Goal: Complete application form

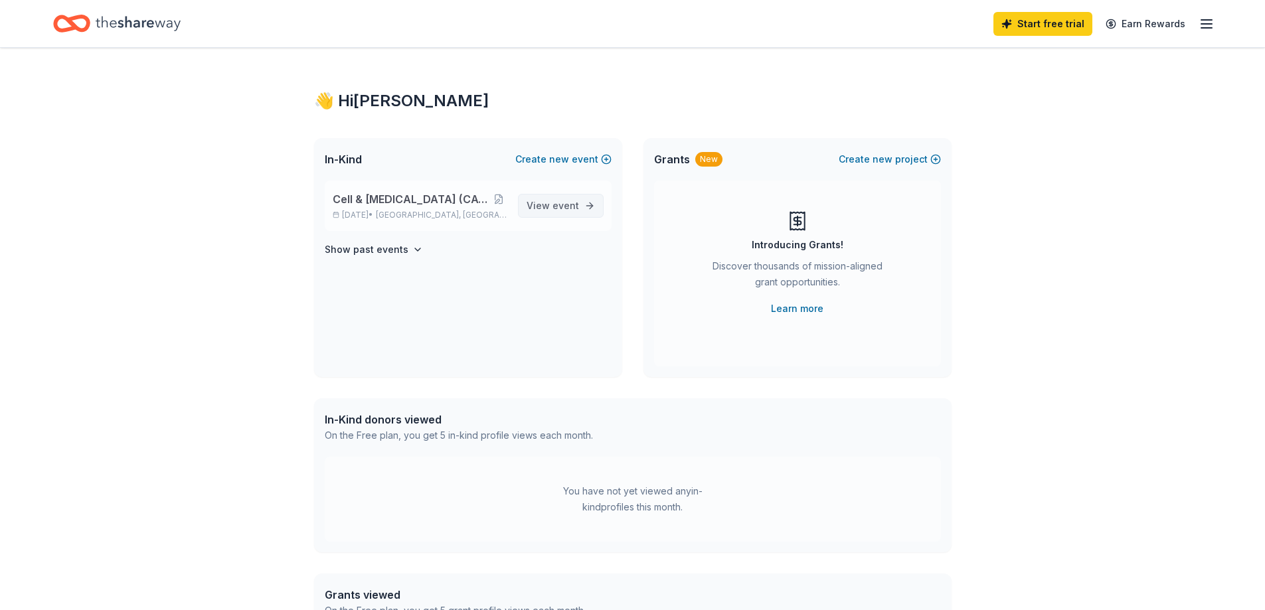
click at [538, 198] on span "View event" at bounding box center [552, 206] width 52 height 16
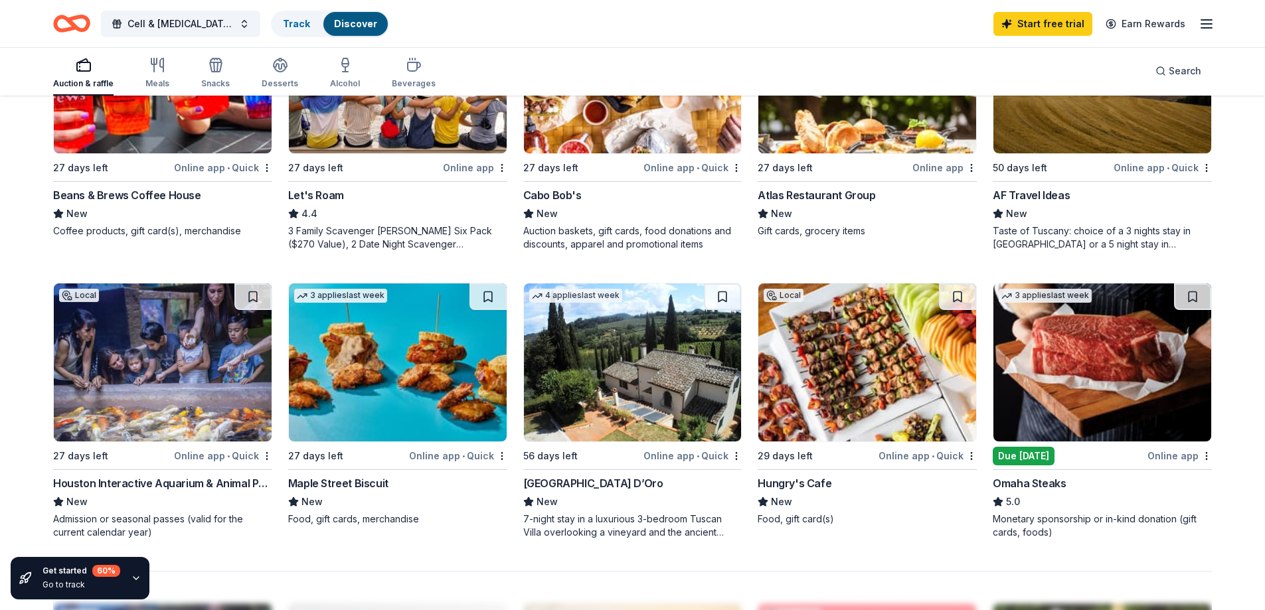
scroll to position [863, 0]
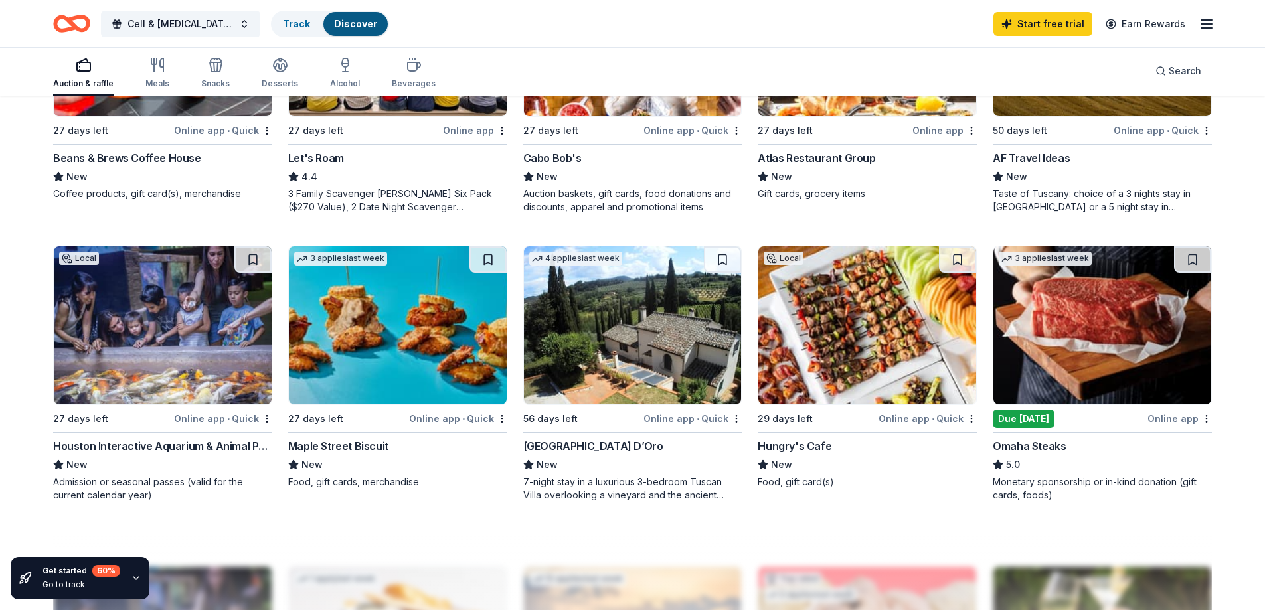
click at [1043, 372] on img at bounding box center [1102, 325] width 218 height 158
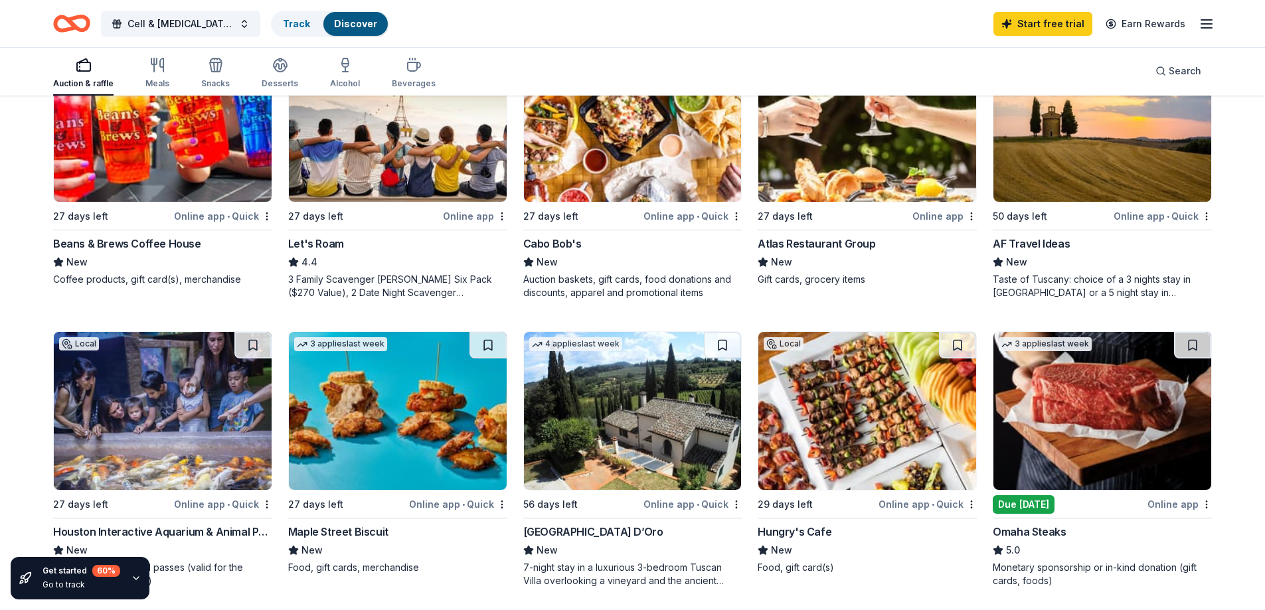
scroll to position [730, 0]
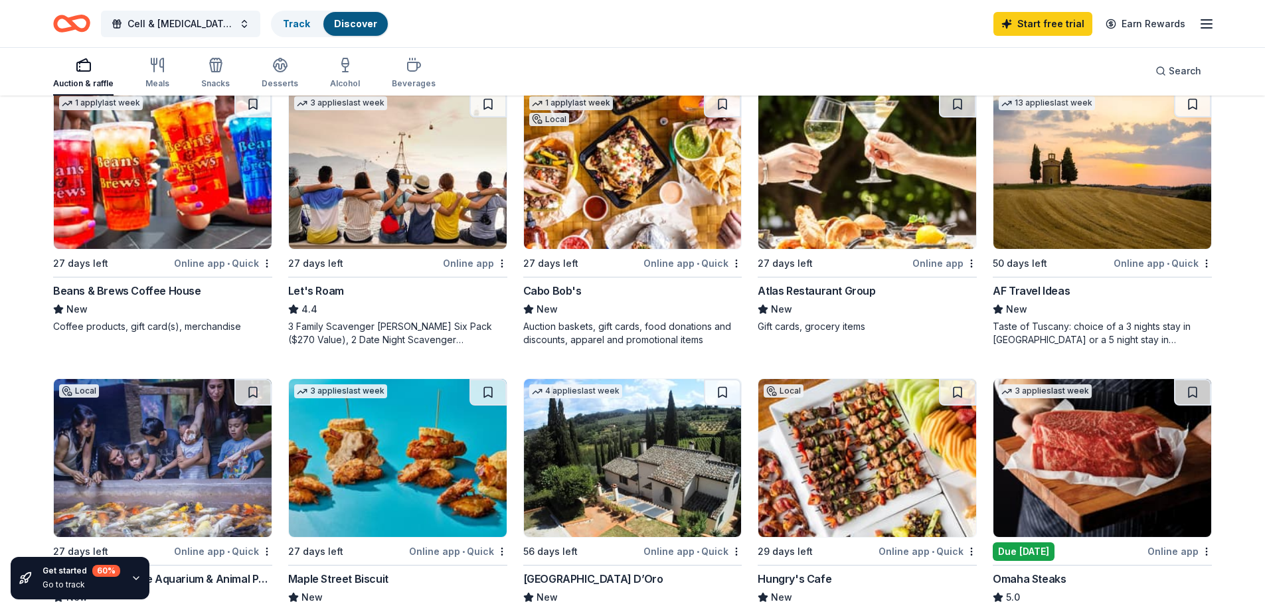
click at [556, 290] on div "Cabo Bob's" at bounding box center [552, 291] width 58 height 16
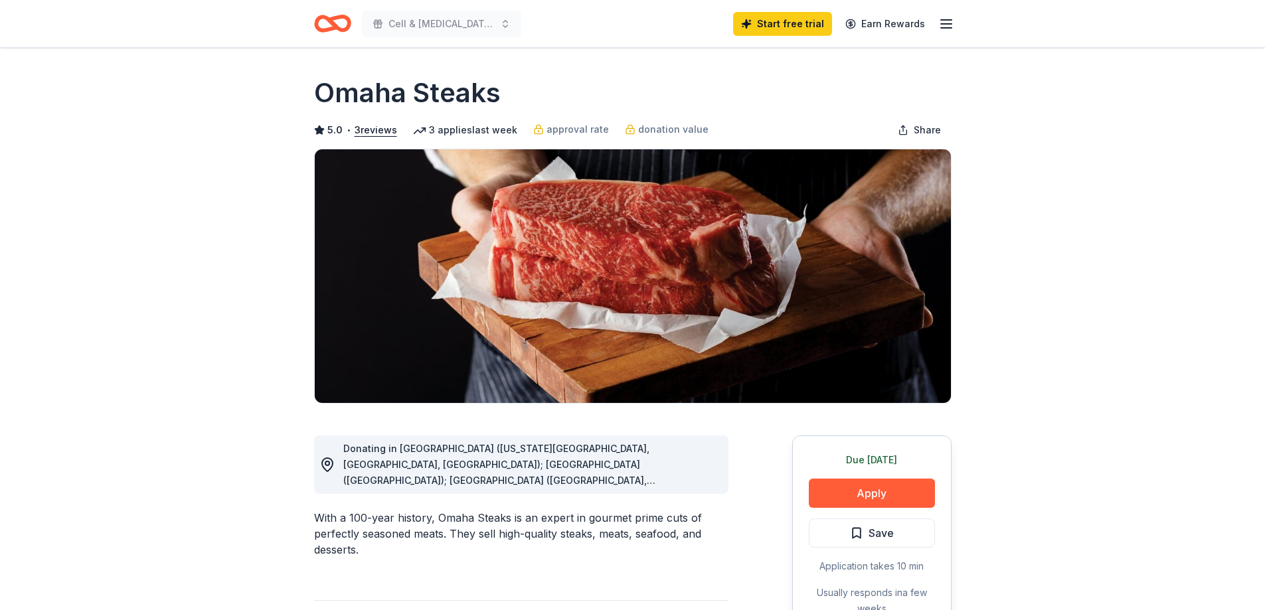
click at [331, 463] on icon at bounding box center [327, 465] width 16 height 16
click at [530, 465] on span "Donating in CO (Colorado Springs, Denver, Westminster); CT (South Windsor); FL …" at bounding box center [499, 592] width 312 height 298
click at [558, 447] on span "Donating in CO (Colorado Springs, Denver, Westminster); CT (South Windsor); FL …" at bounding box center [499, 592] width 312 height 298
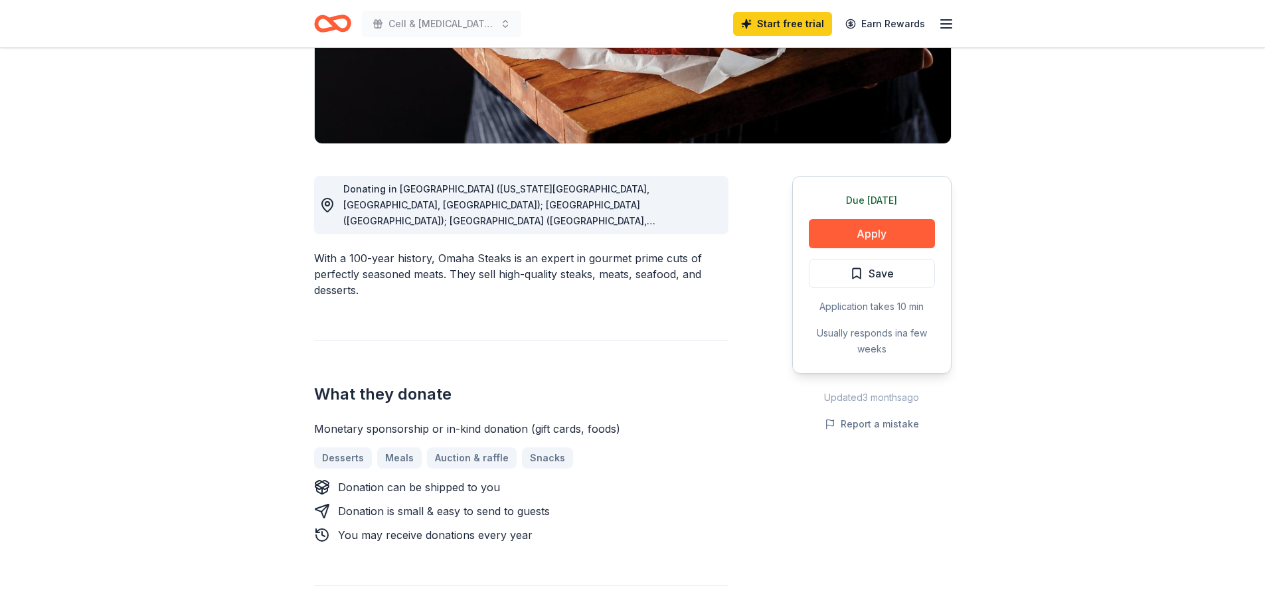
scroll to position [199, 0]
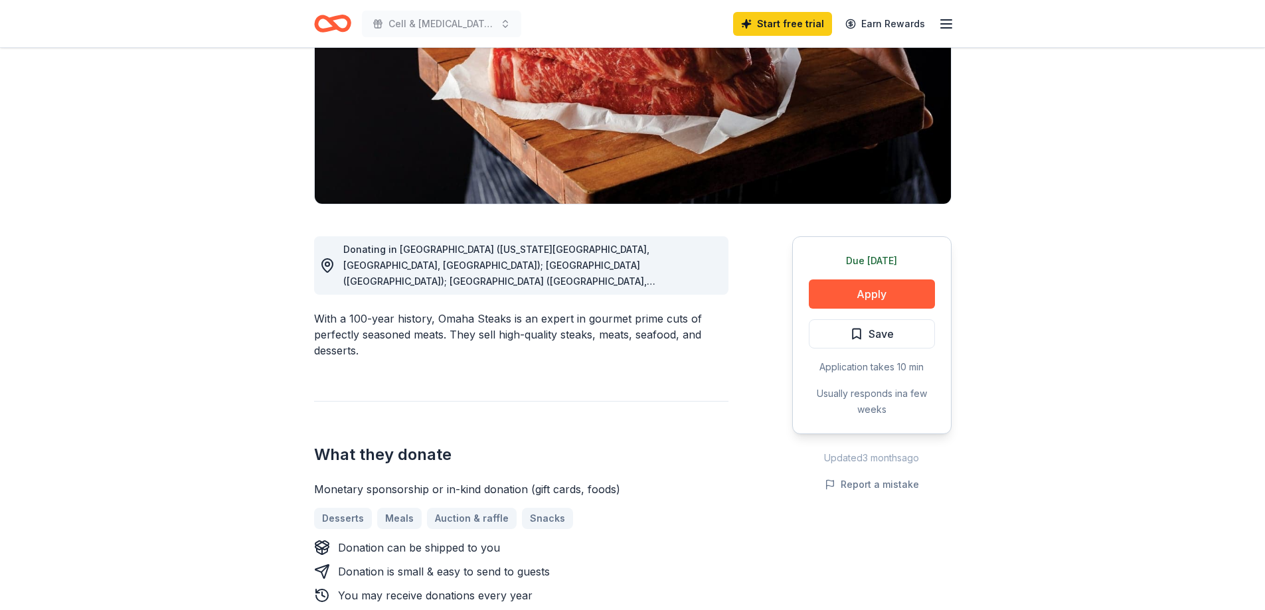
click at [644, 282] on span "Donating in CO (Colorado Springs, Denver, Westminster); CT (South Windsor); FL …" at bounding box center [499, 393] width 312 height 298
click at [404, 295] on div "Donating in CO (Colorado Springs, Denver, Westminster); CT (South Windsor); FL …" at bounding box center [521, 587] width 414 height 766
click at [325, 266] on circle at bounding box center [327, 264] width 4 height 4
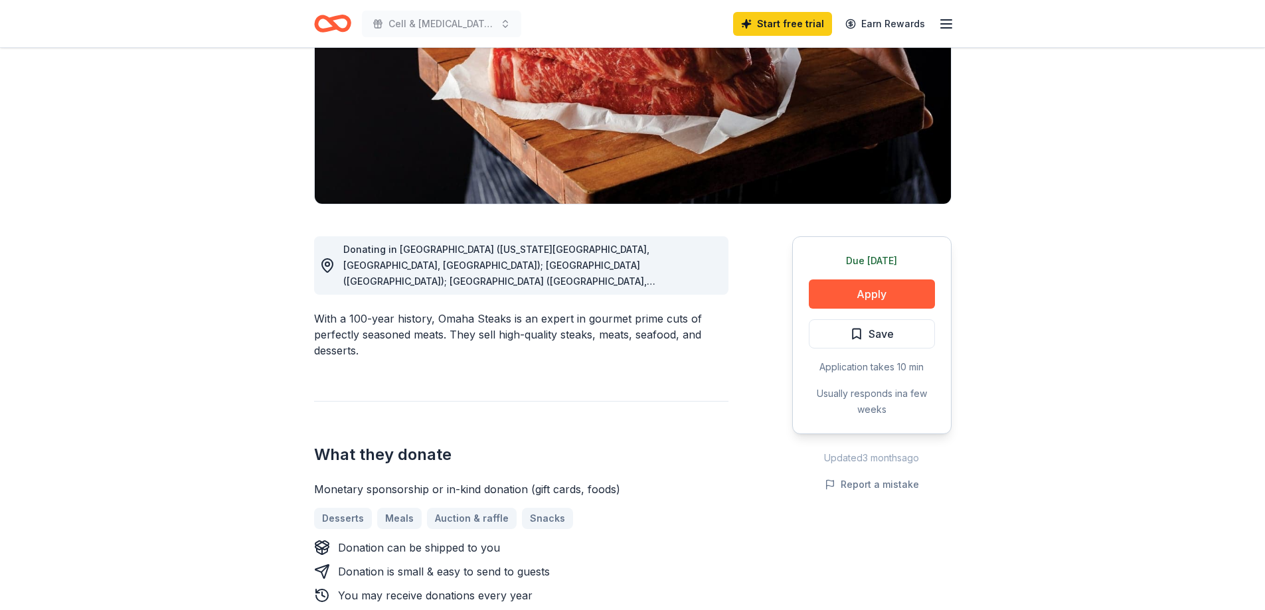
scroll to position [0, 0]
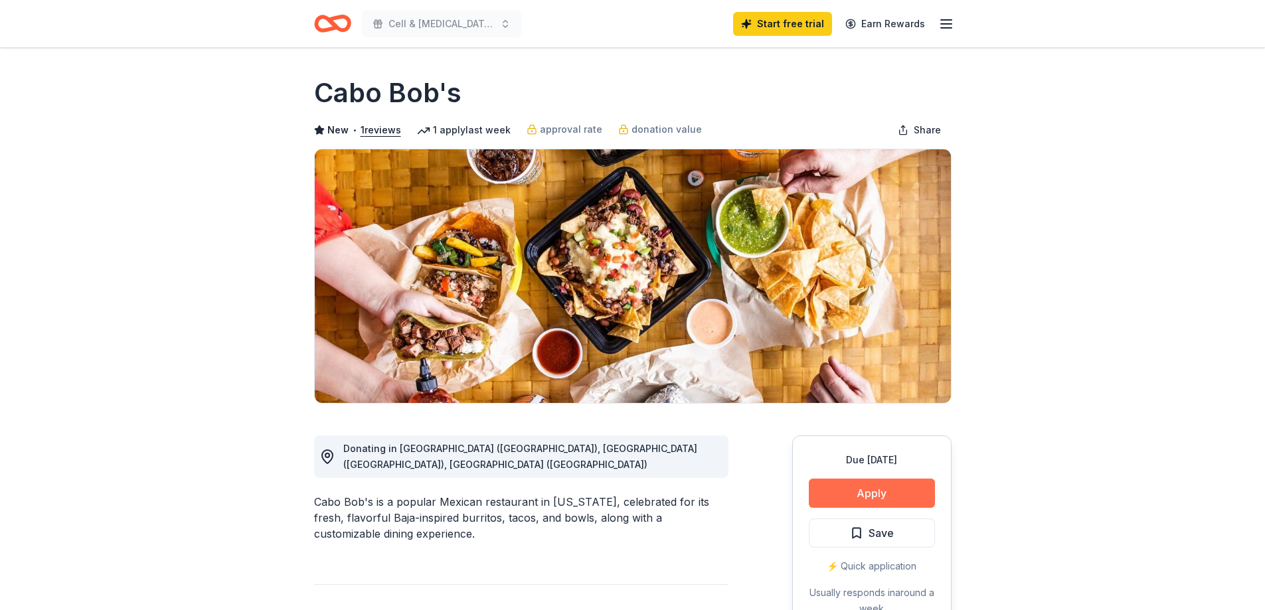
click at [888, 491] on button "Apply" at bounding box center [872, 493] width 126 height 29
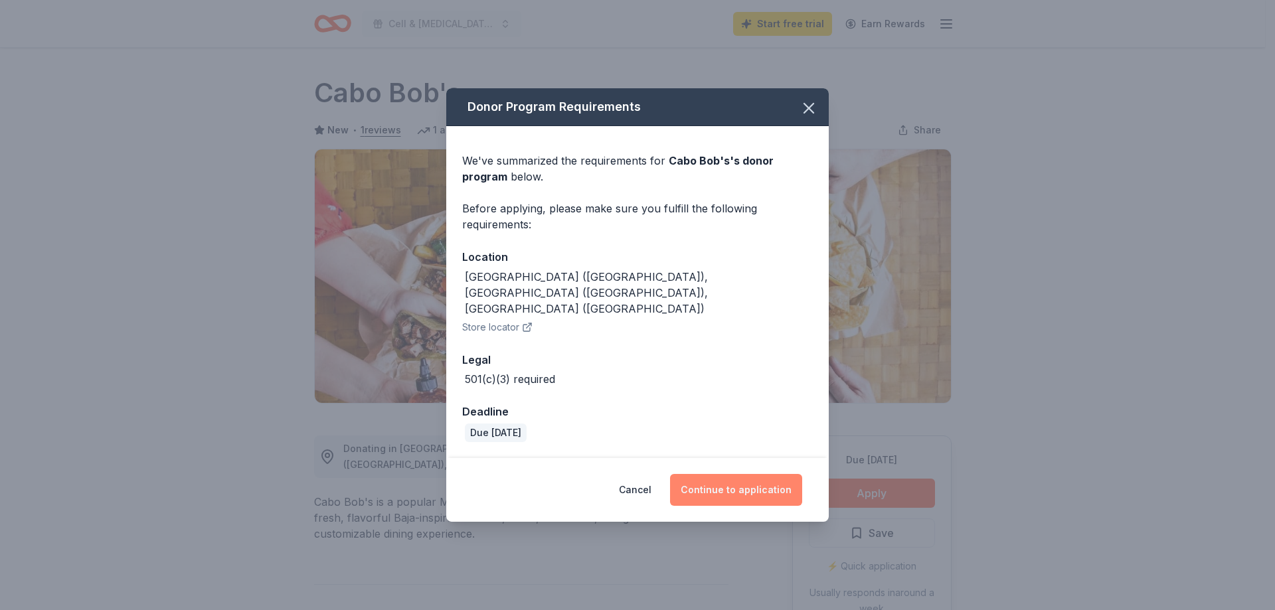
click at [713, 475] on button "Continue to application" at bounding box center [736, 490] width 132 height 32
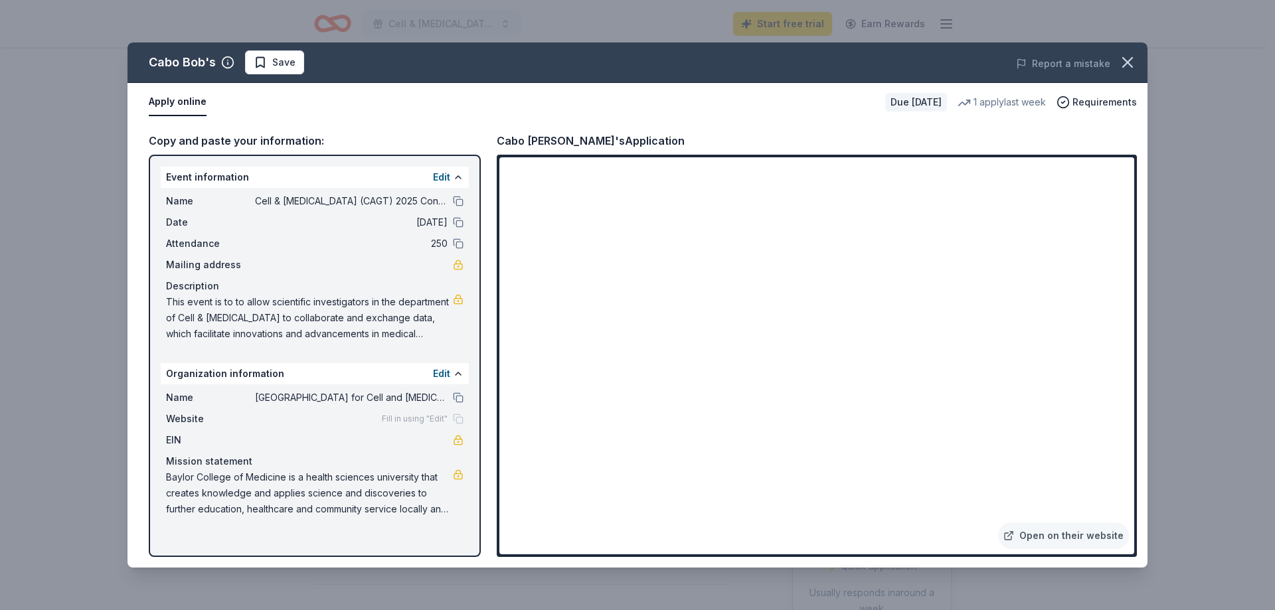
click at [185, 264] on span "Mailing address" at bounding box center [210, 265] width 89 height 16
click at [282, 68] on span "Save" at bounding box center [283, 62] width 23 height 16
click at [1133, 64] on icon "button" at bounding box center [1127, 62] width 19 height 19
